Goal: Task Accomplishment & Management: Manage account settings

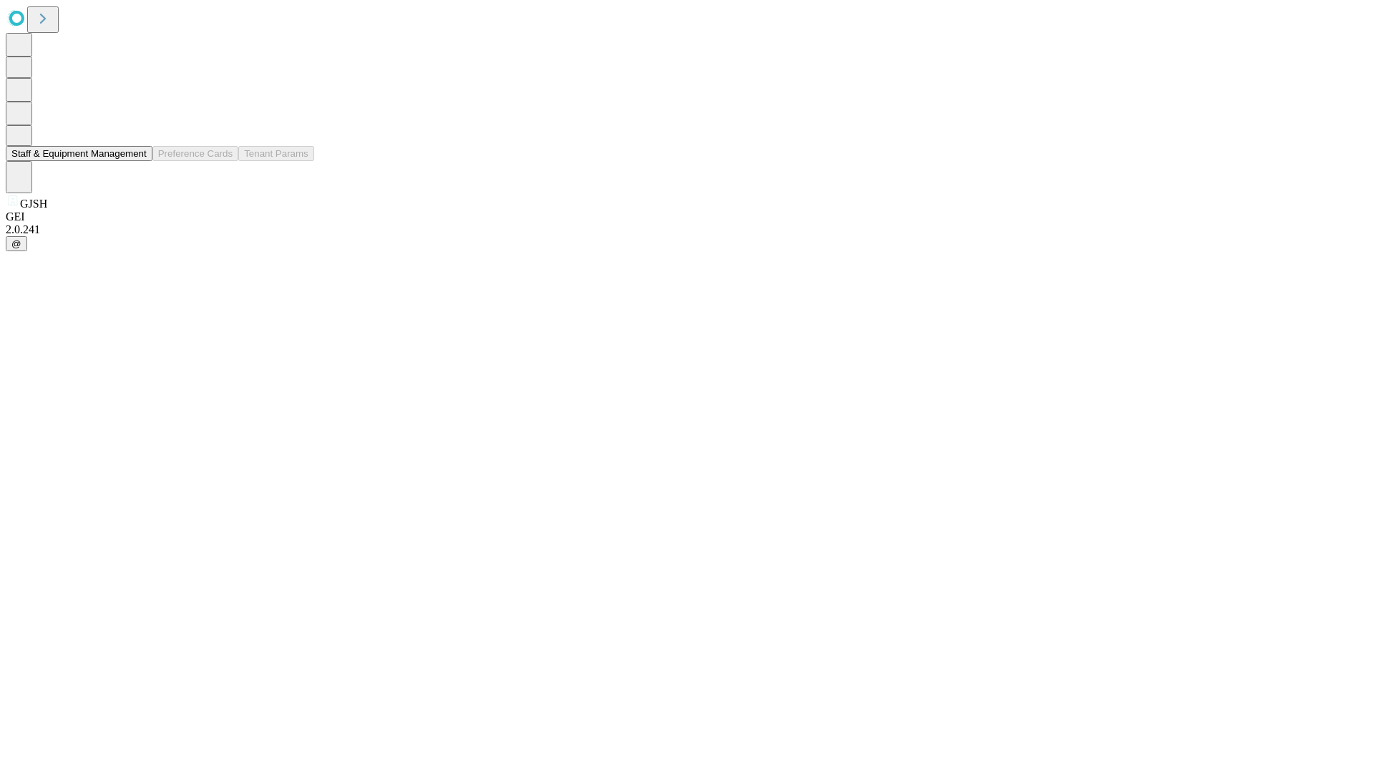
click at [137, 161] on button "Staff & Equipment Management" at bounding box center [79, 153] width 147 height 15
